Goal: Transaction & Acquisition: Purchase product/service

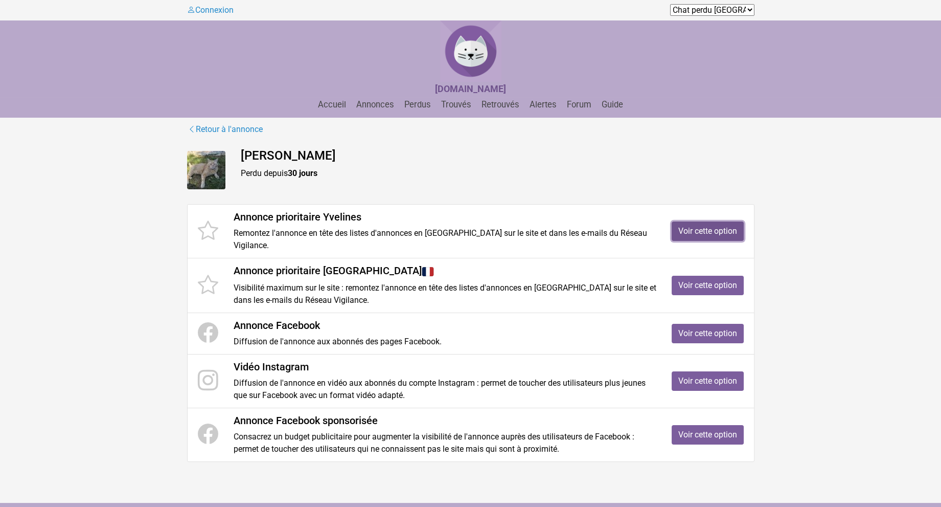
click at [709, 226] on link "Voir cette option" at bounding box center [708, 230] width 72 height 19
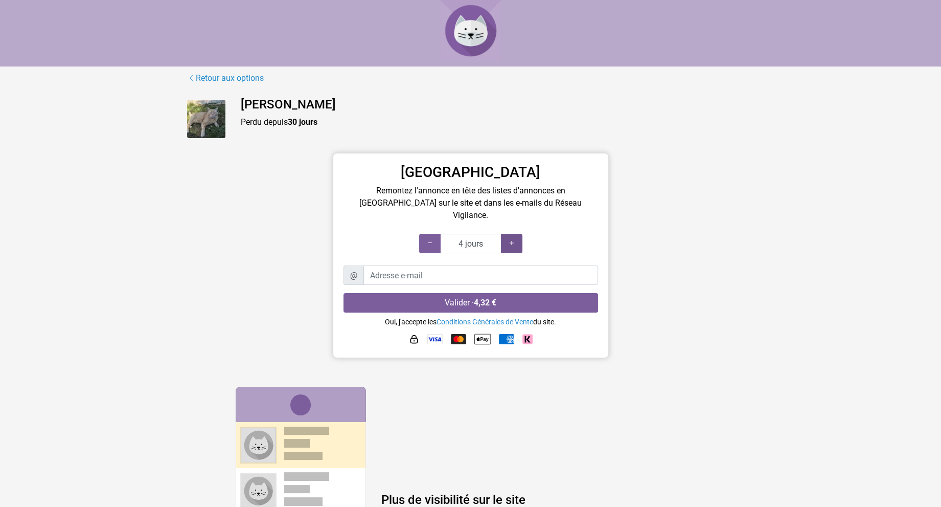
click at [516, 234] on div at bounding box center [511, 243] width 21 height 19
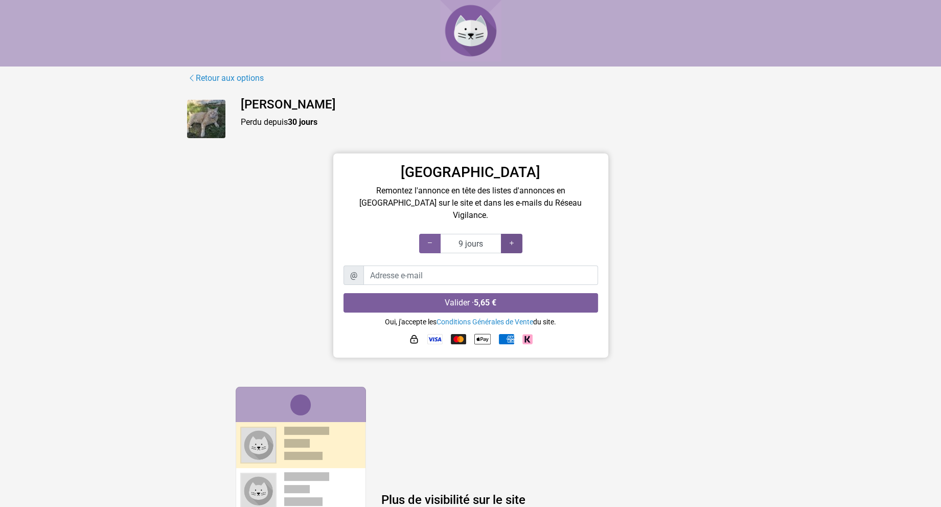
click at [516, 234] on div at bounding box center [511, 243] width 21 height 19
type input "10 jours"
click at [516, 234] on div at bounding box center [511, 243] width 21 height 19
click at [383, 265] on input "Adresse e-mail" at bounding box center [481, 274] width 235 height 19
type input "[EMAIL_ADDRESS][DOMAIN_NAME]"
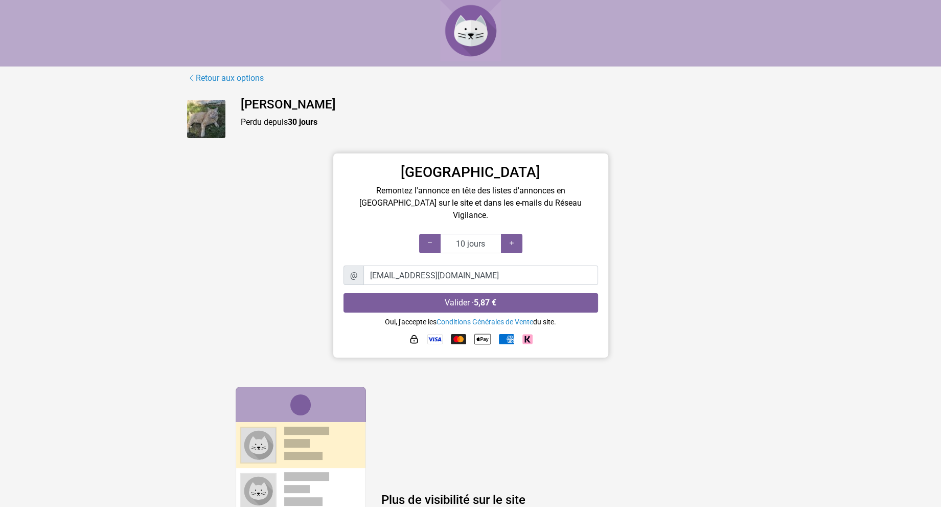
click at [412, 334] on img at bounding box center [414, 339] width 10 height 10
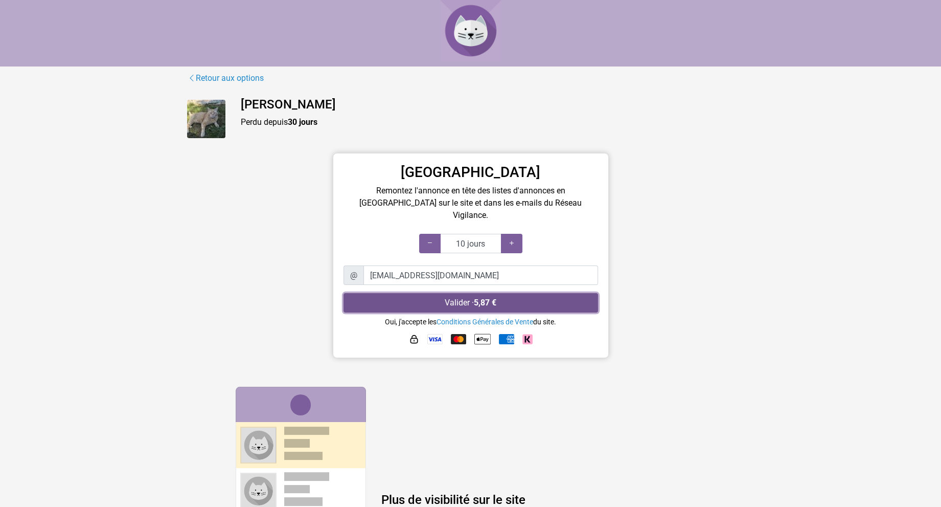
click at [469, 293] on button "Valider · 5,87 €" at bounding box center [471, 302] width 255 height 19
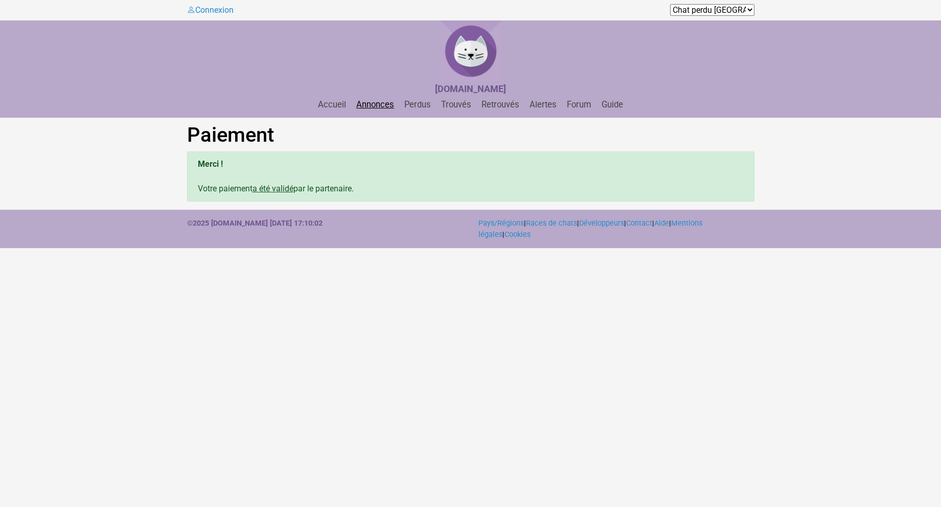
click at [373, 107] on link "Annonces" at bounding box center [375, 105] width 46 height 10
